Goal: Transaction & Acquisition: Book appointment/travel/reservation

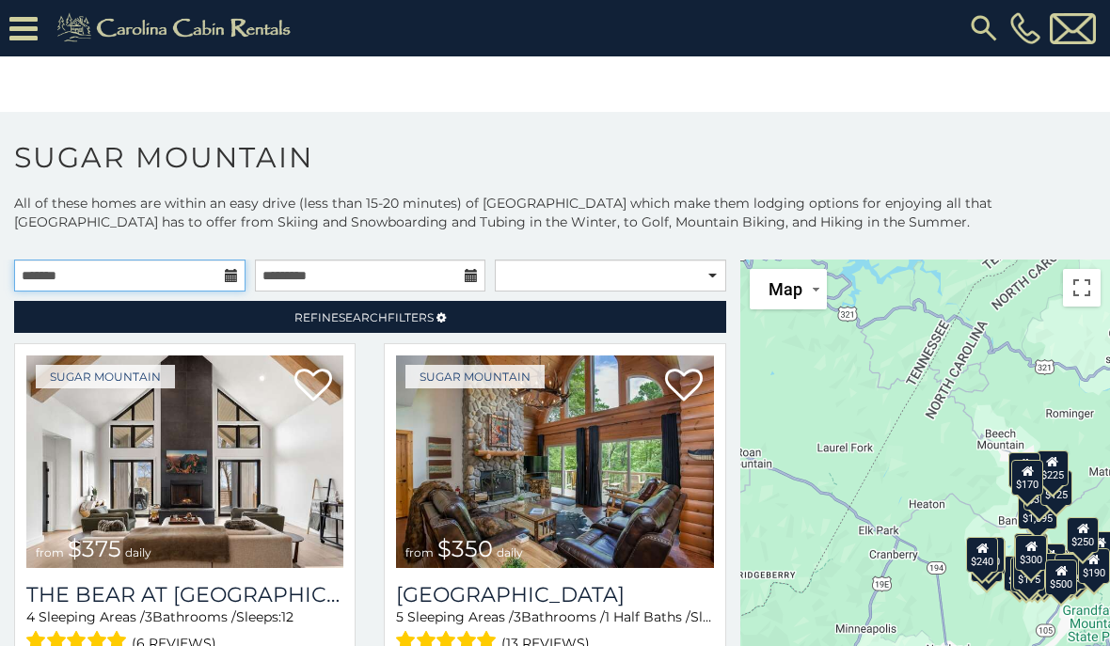
click at [209, 270] on input "text" at bounding box center [129, 276] width 231 height 32
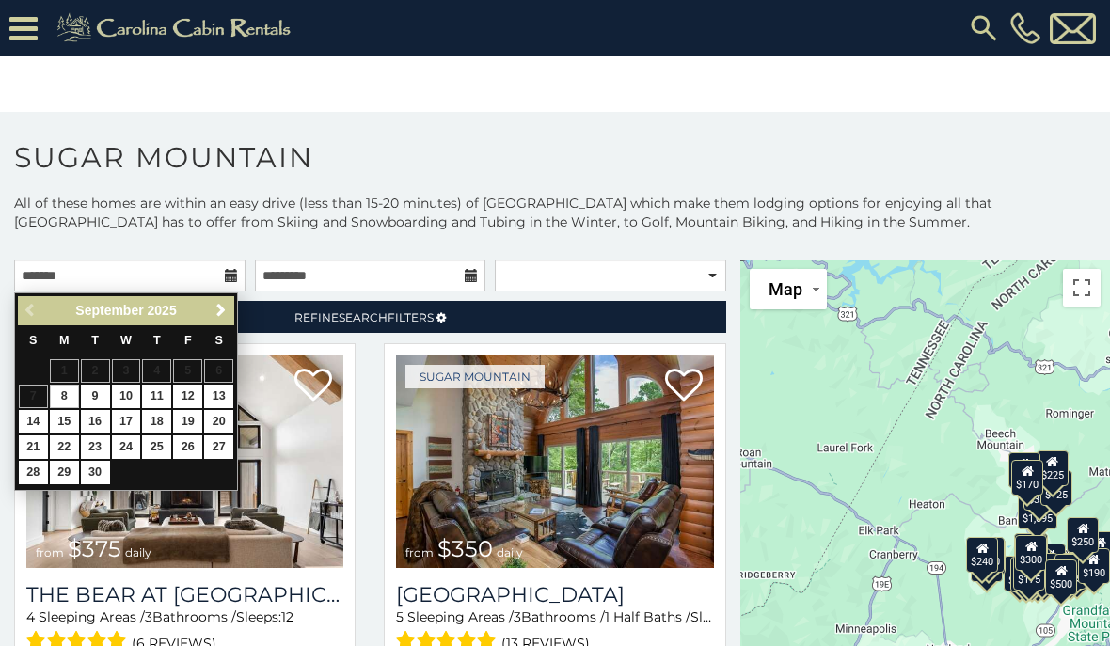
click at [223, 316] on span "Next" at bounding box center [220, 310] width 15 height 15
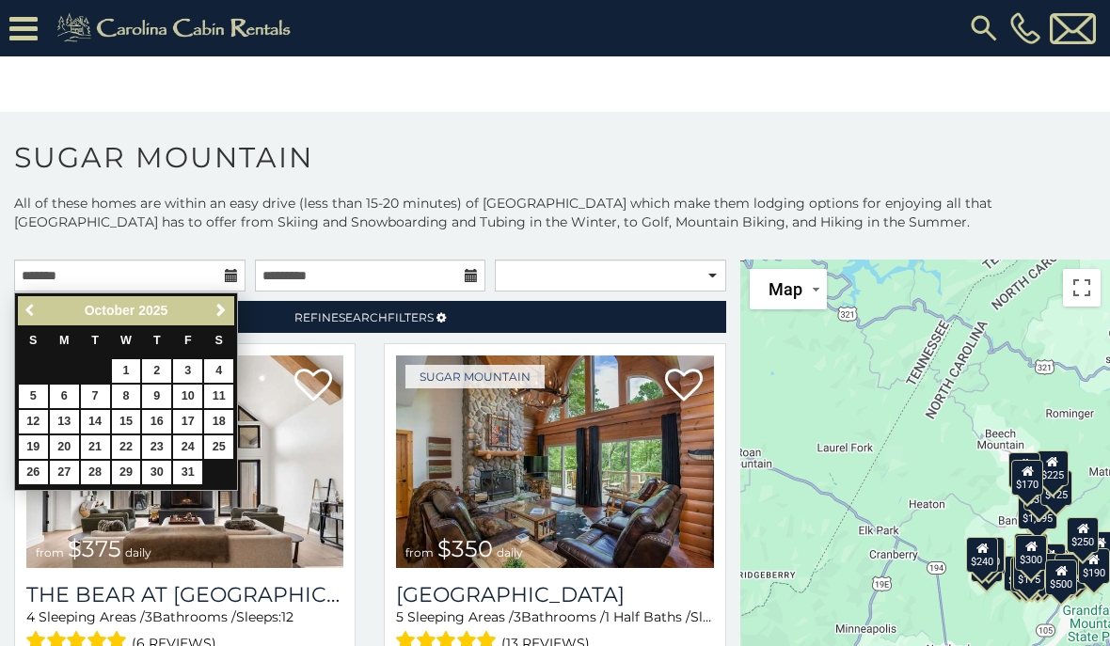
click at [30, 312] on span "Previous" at bounding box center [31, 310] width 15 height 15
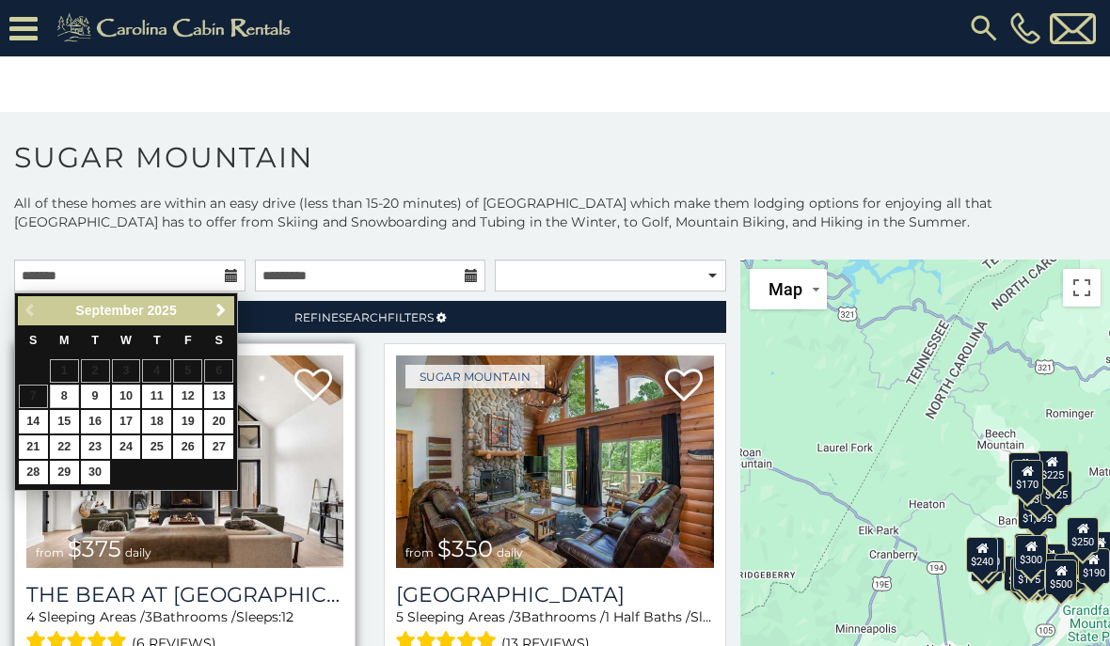
click at [188, 504] on img at bounding box center [184, 461] width 317 height 213
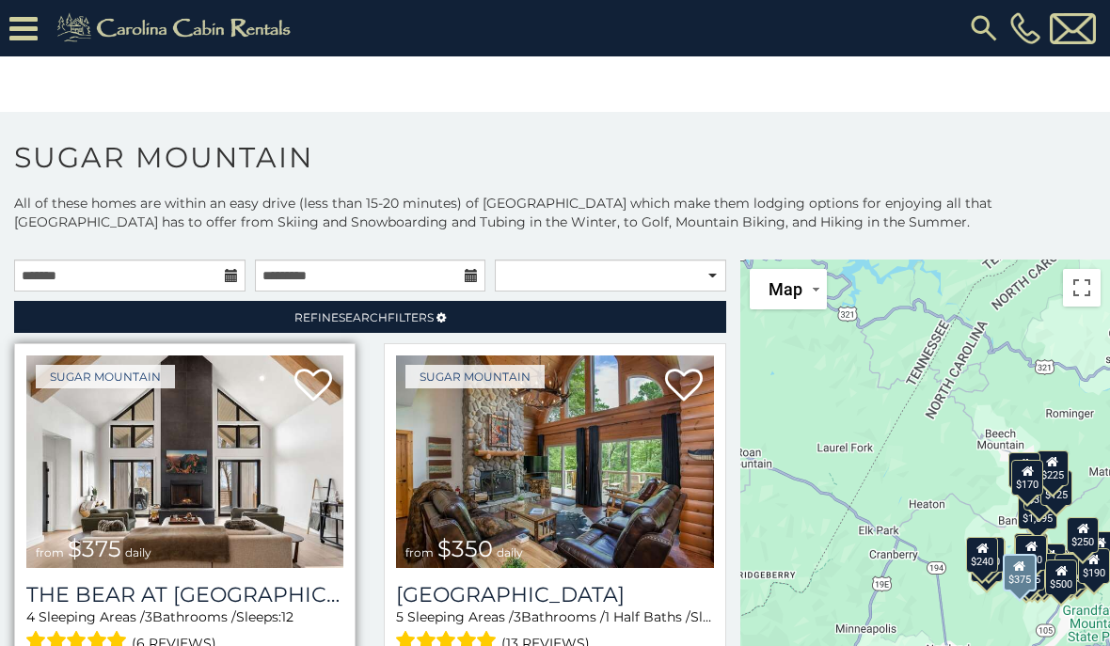
click at [60, 463] on img at bounding box center [184, 461] width 317 height 213
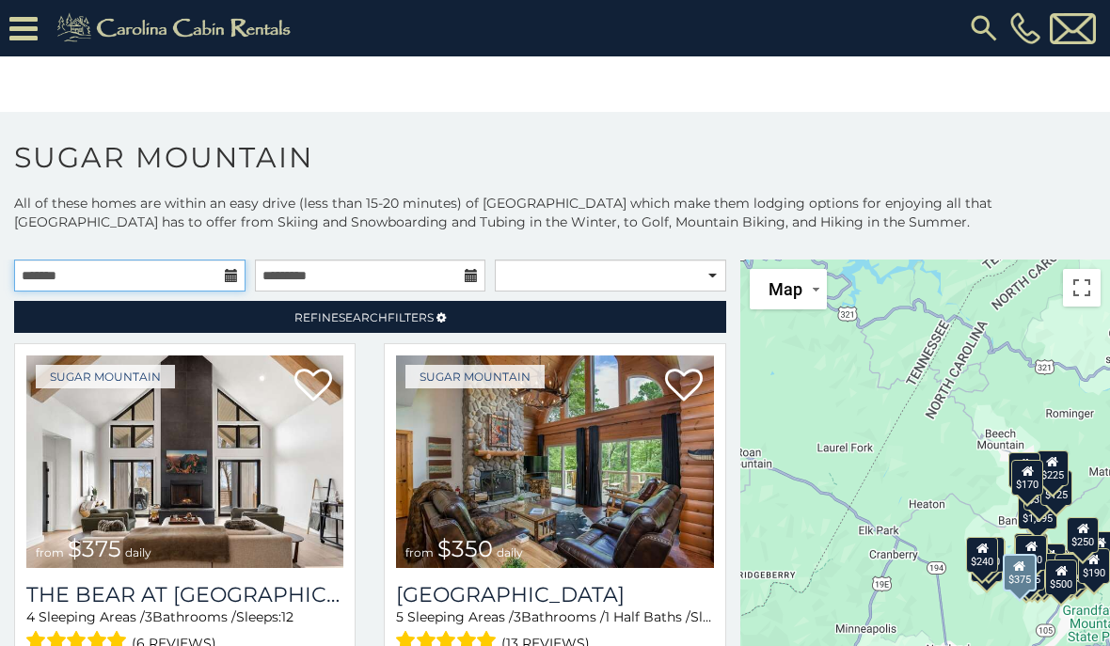
click at [209, 260] on input "text" at bounding box center [129, 276] width 231 height 32
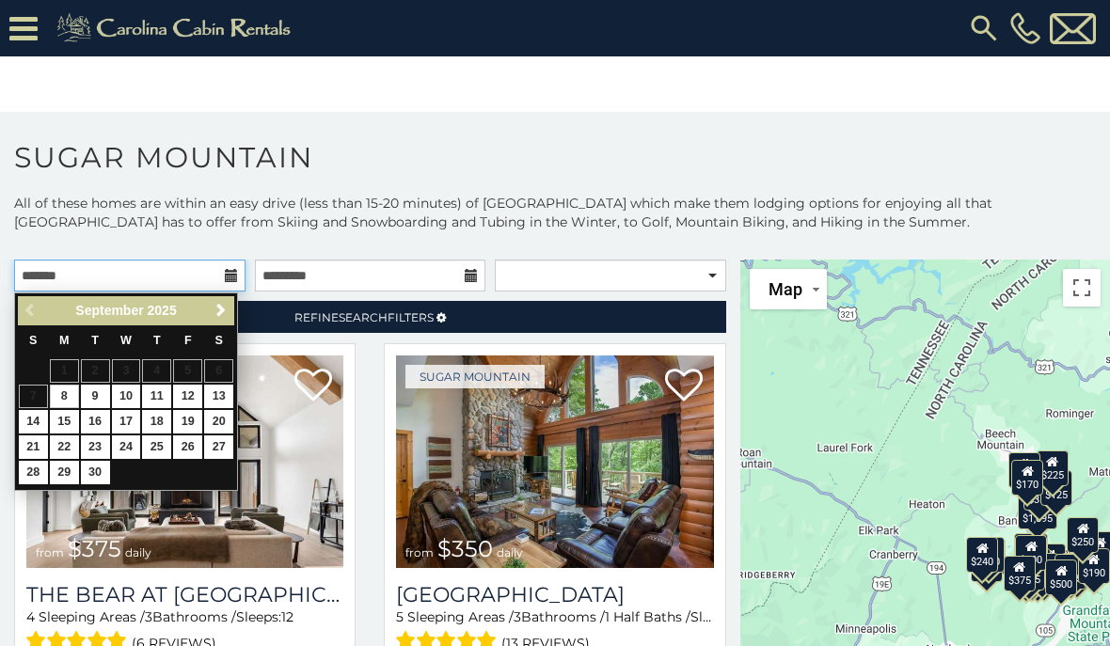
click at [209, 280] on input "text" at bounding box center [129, 276] width 231 height 32
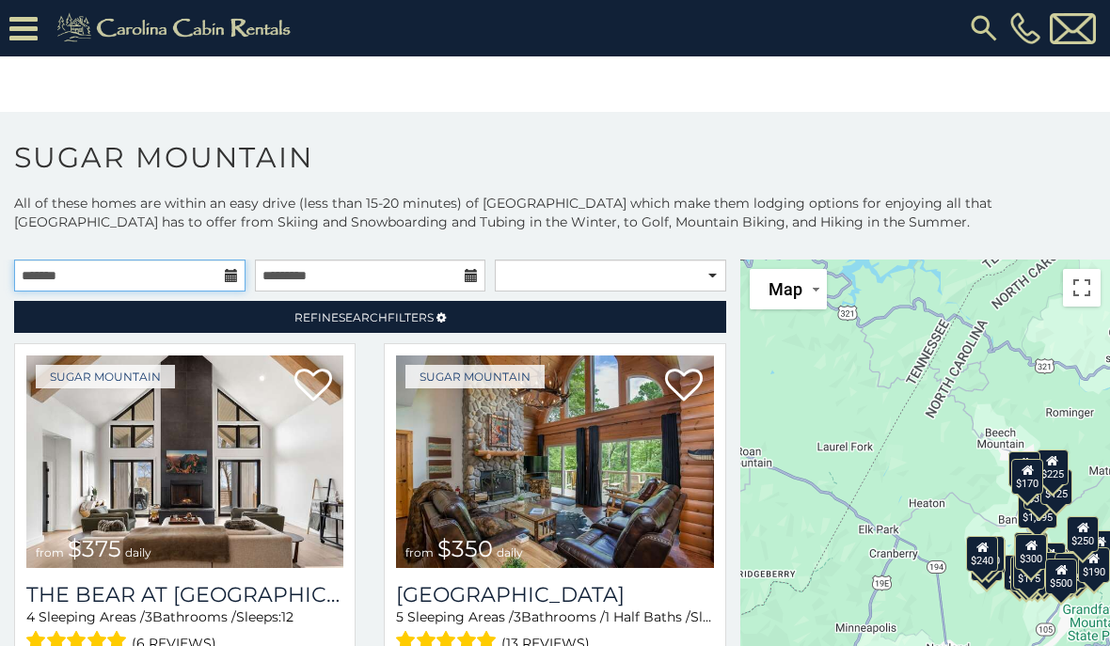
click at [197, 269] on input "text" at bounding box center [129, 276] width 231 height 32
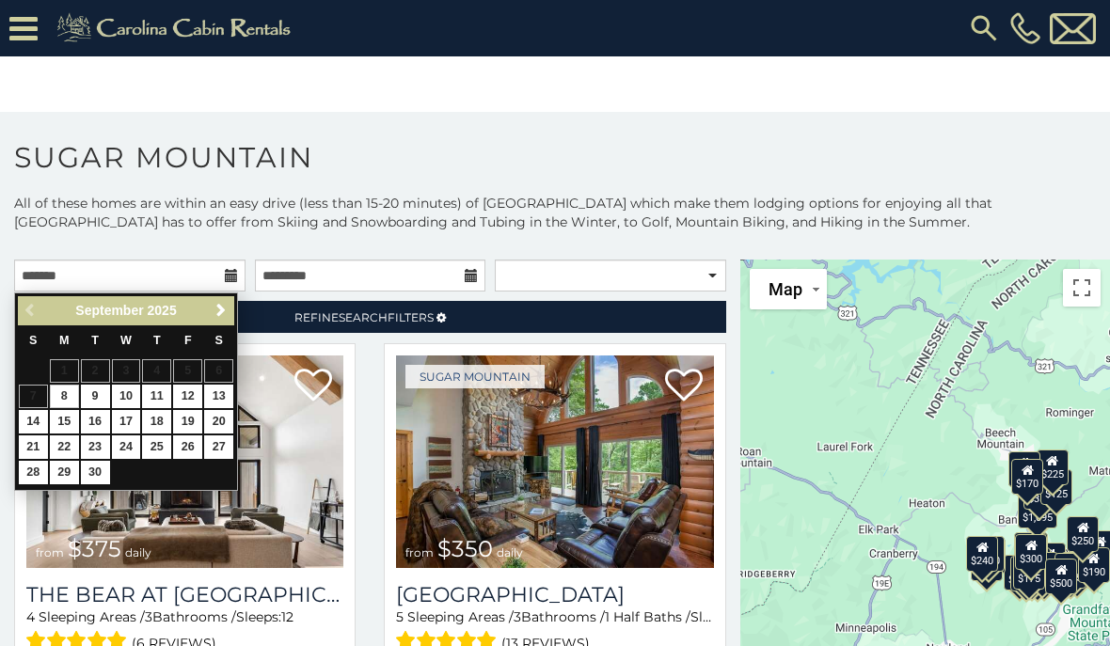
click at [56, 468] on link "29" at bounding box center [64, 473] width 29 height 24
type input "**********"
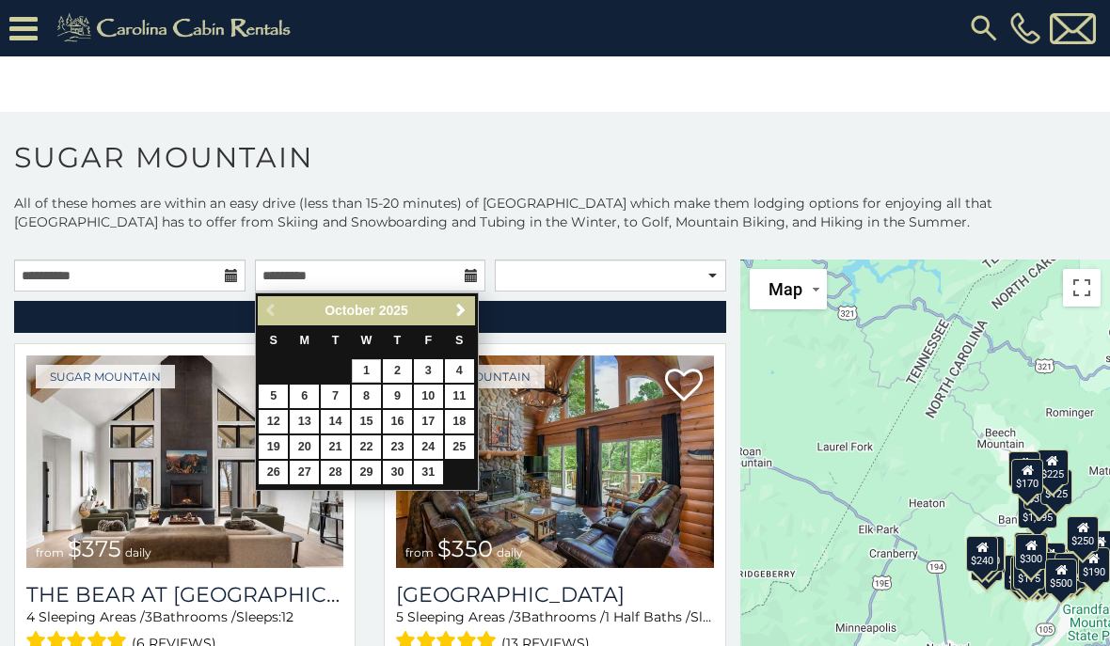
click at [430, 372] on link "3" at bounding box center [428, 371] width 29 height 24
type input "**********"
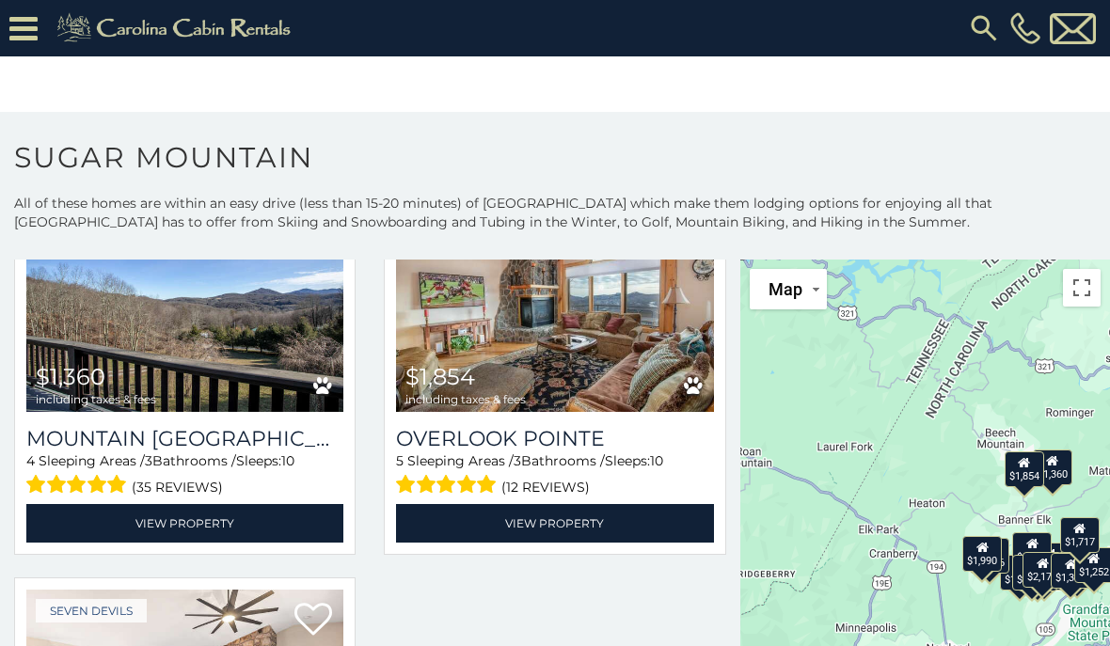
scroll to position [2498, 0]
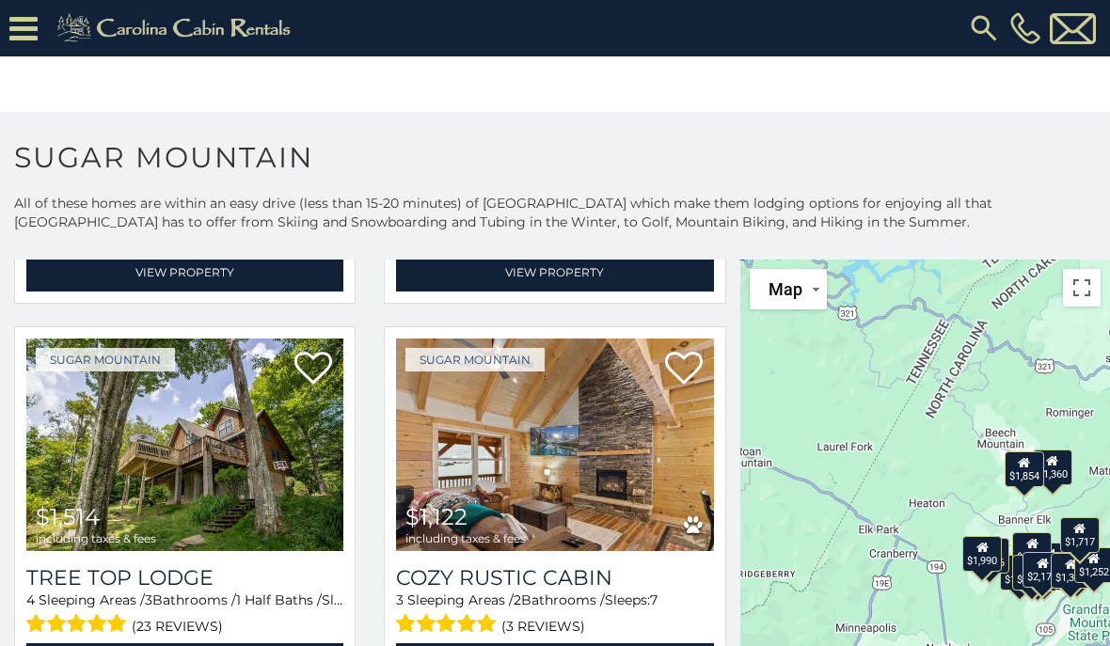
click at [21, 26] on icon at bounding box center [23, 28] width 28 height 33
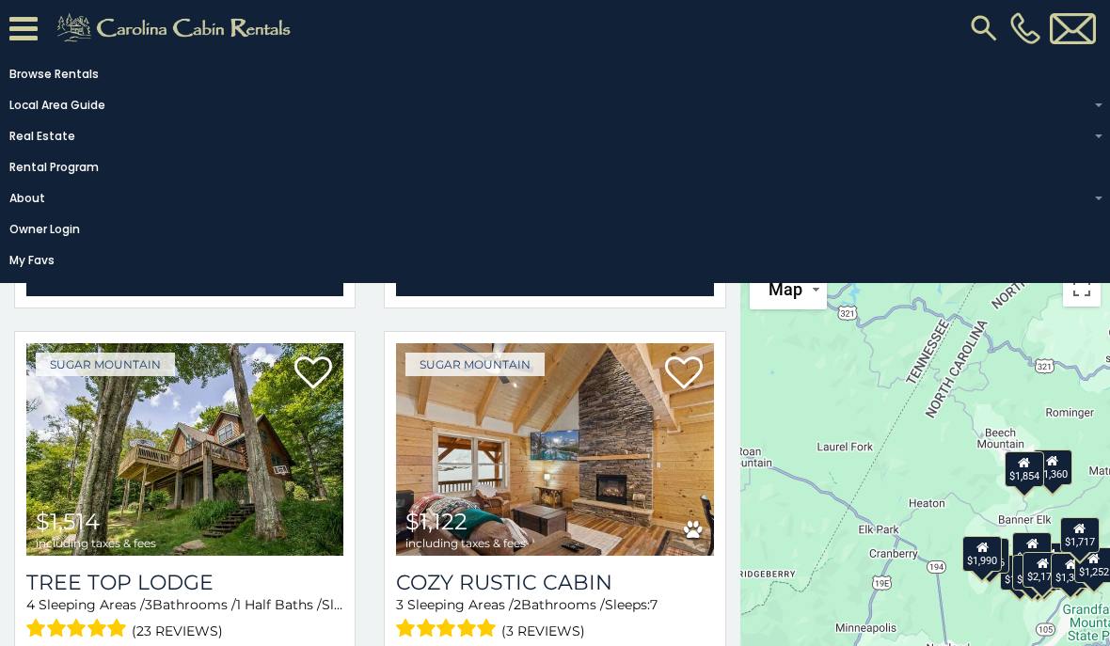
scroll to position [791, 0]
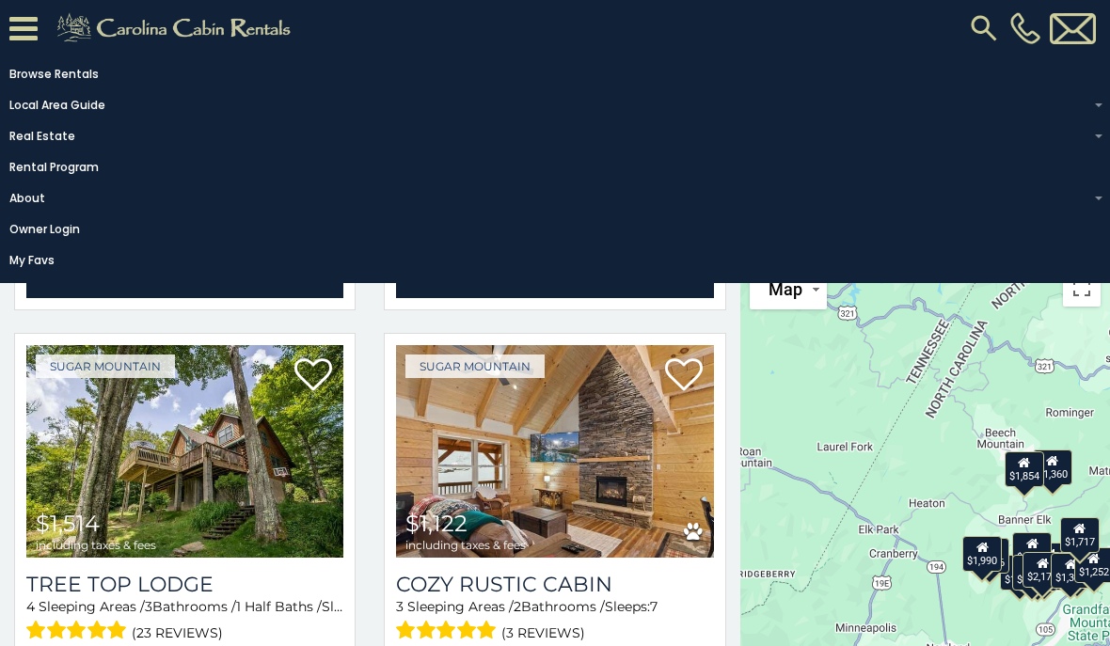
click at [368, 381] on div "Sugar Mountain $1,514 including taxes & fees Tree Top Lodge 4 Sleeping Areas / …" at bounding box center [185, 522] width 370 height 379
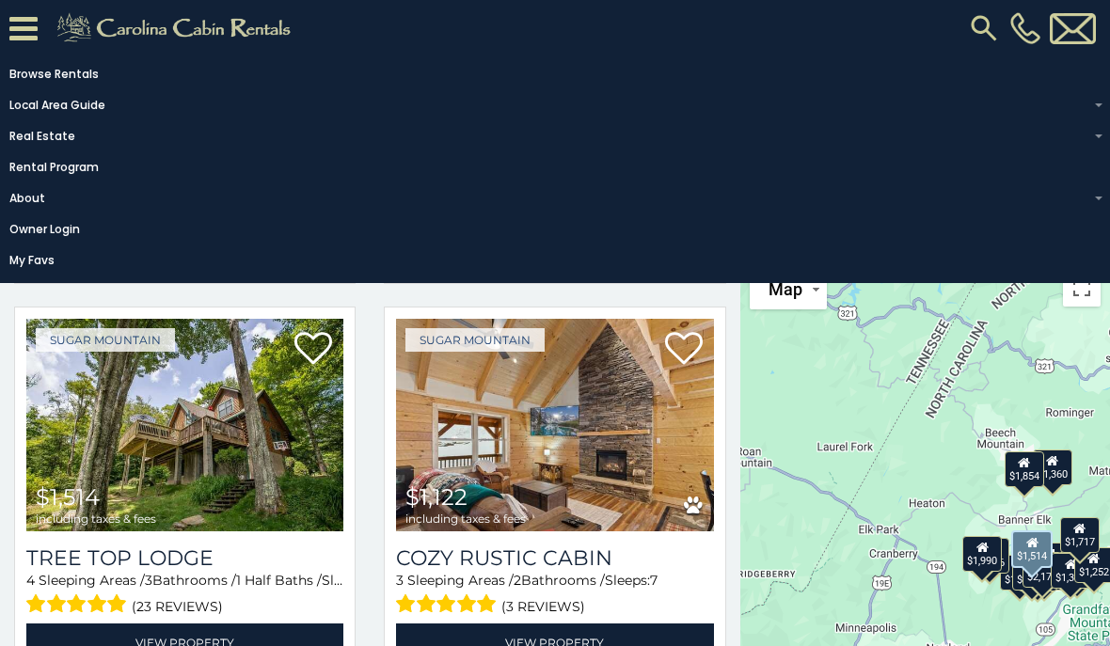
scroll to position [802, 0]
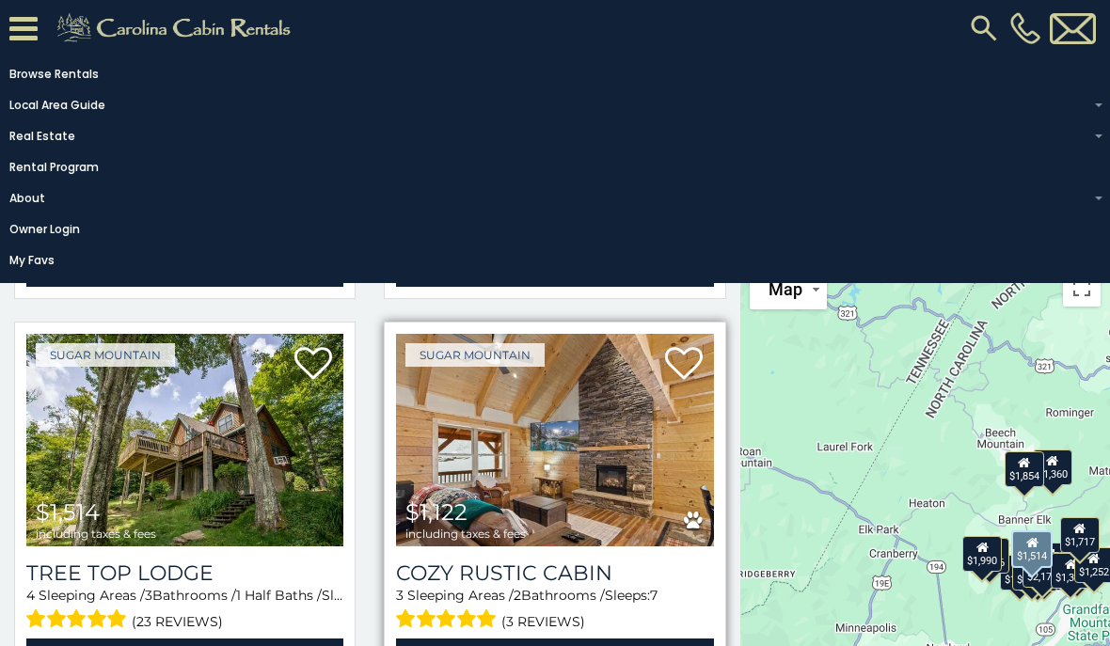
click at [647, 480] on img at bounding box center [554, 440] width 317 height 213
click at [646, 472] on img at bounding box center [554, 440] width 317 height 213
